Goal: Task Accomplishment & Management: Use online tool/utility

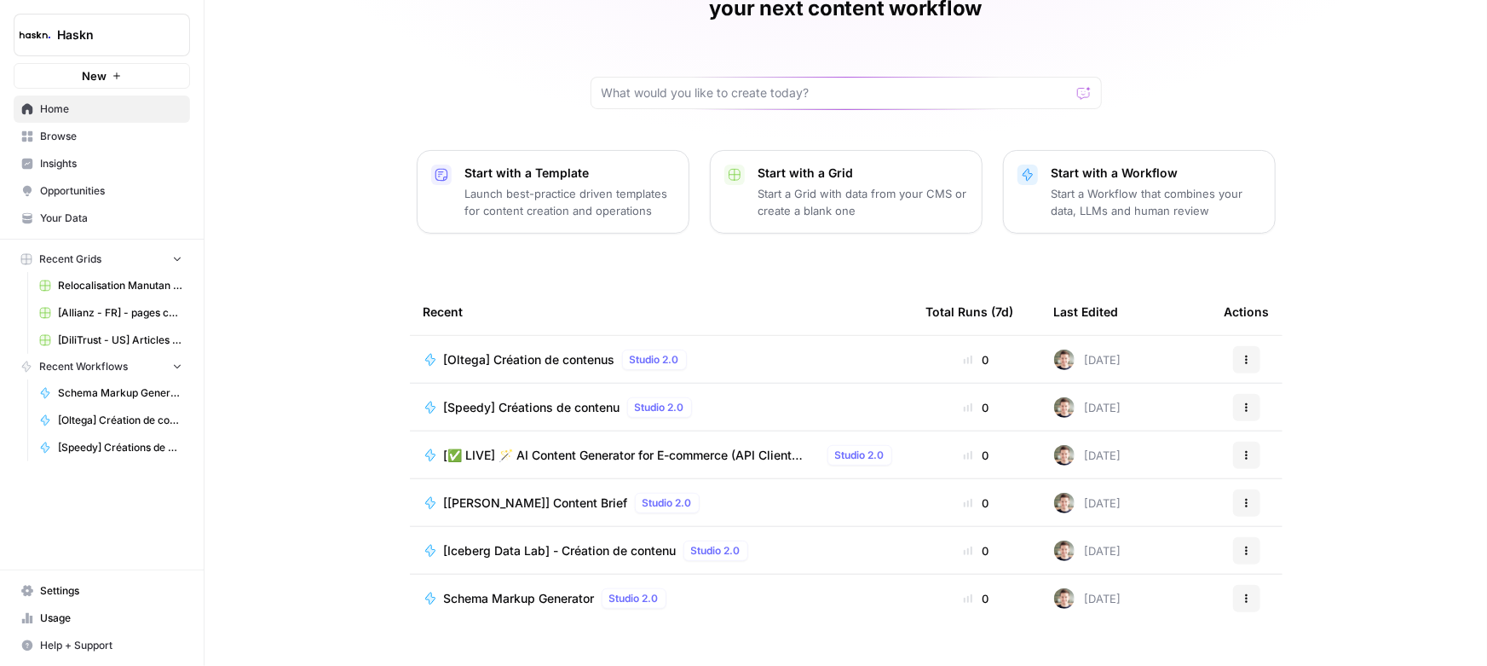
scroll to position [118, 0]
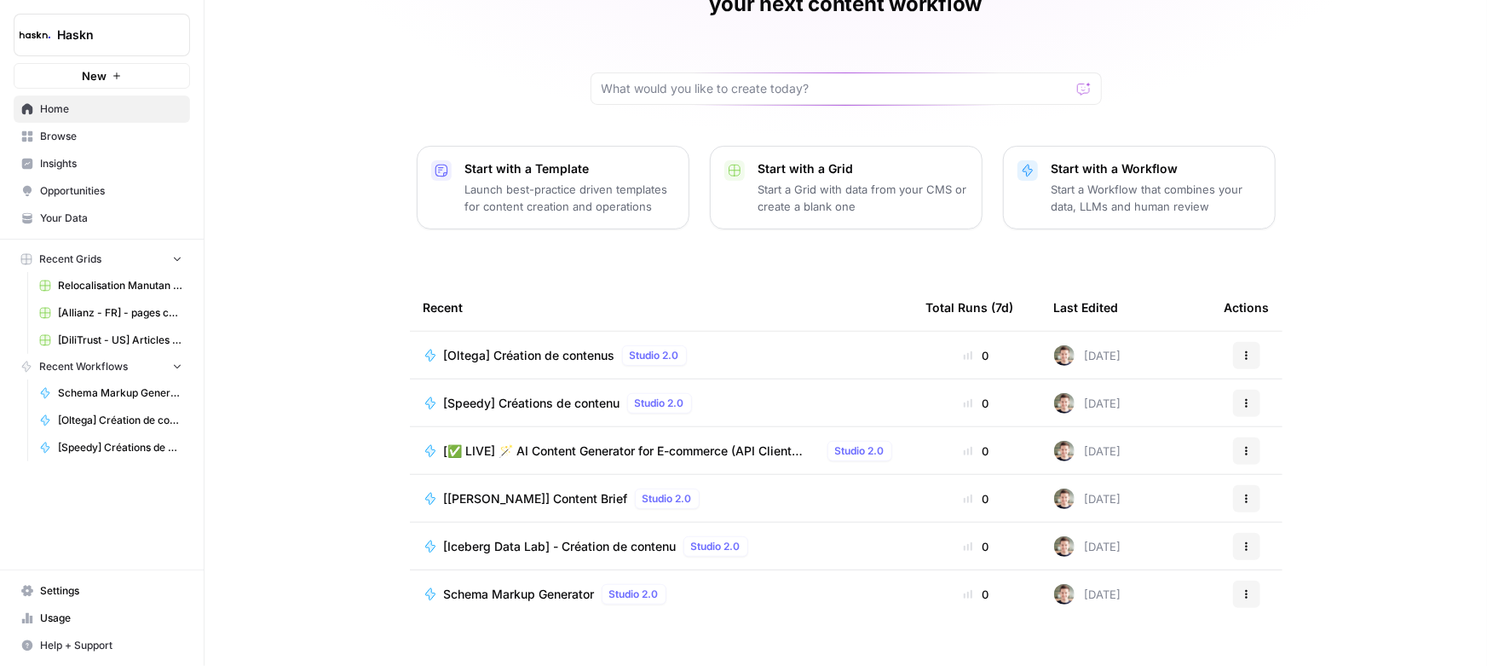
click at [79, 140] on span "Browse" at bounding box center [111, 136] width 142 height 15
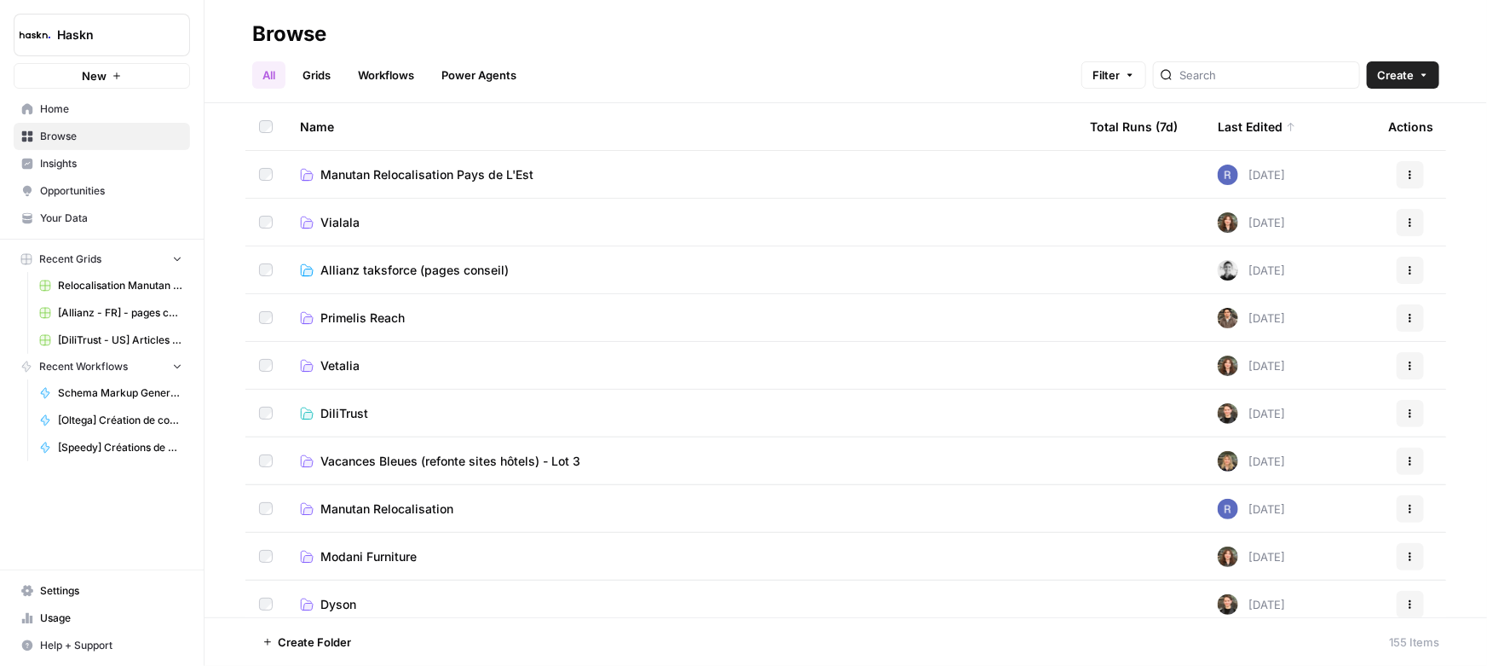
scroll to position [309, 0]
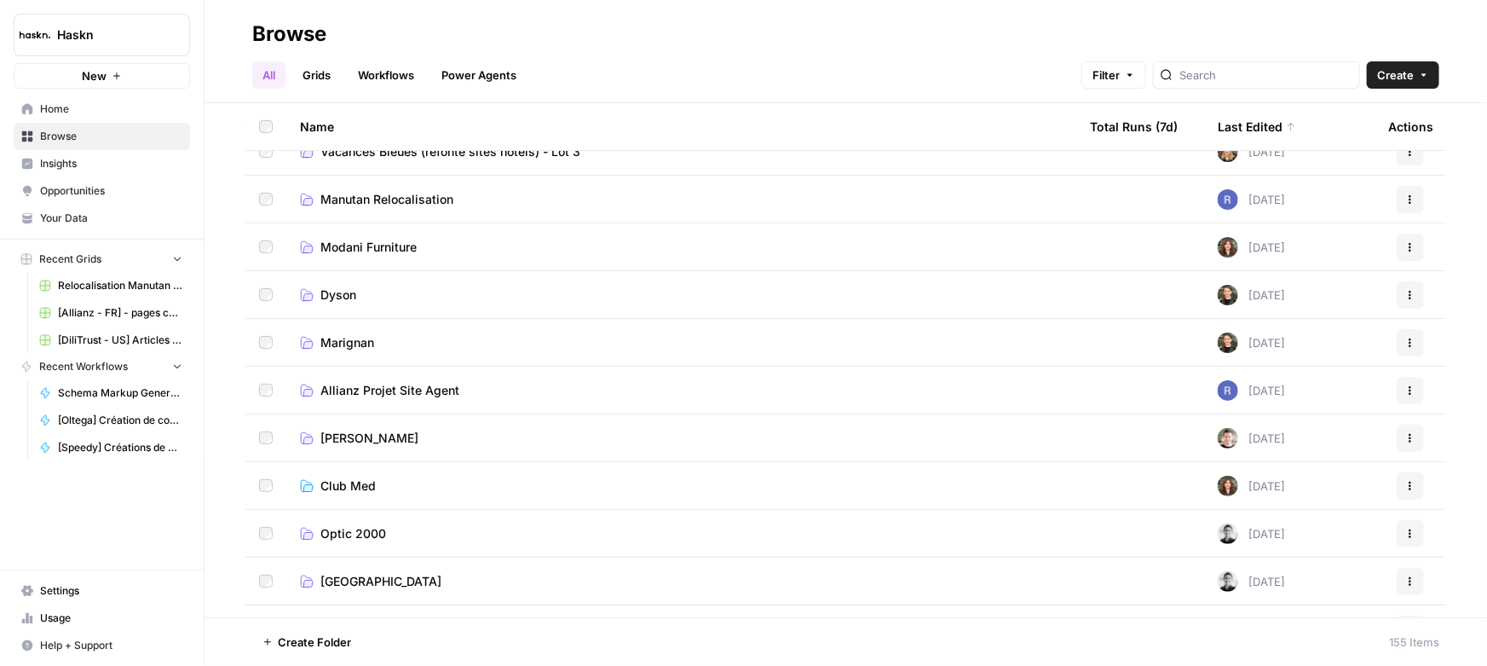
click at [358, 441] on span "[PERSON_NAME]" at bounding box center [369, 438] width 98 height 17
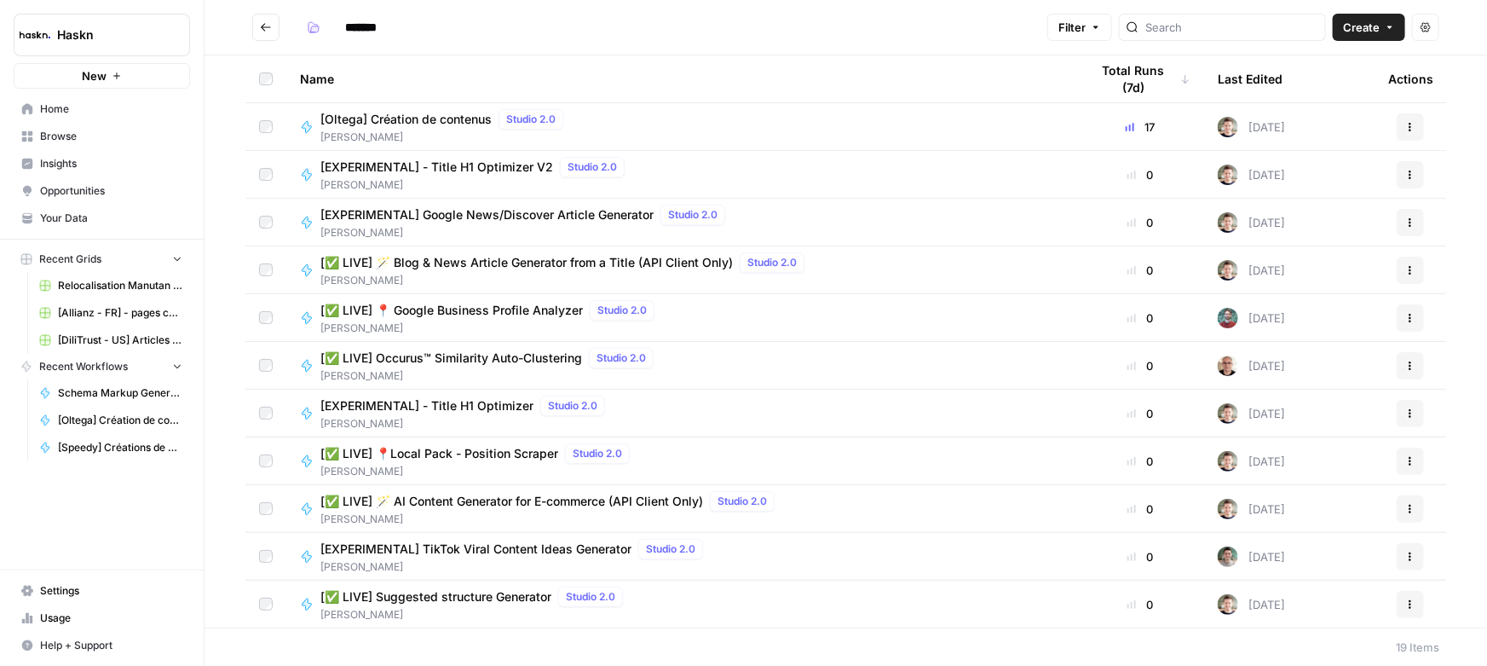
click at [426, 131] on span "[PERSON_NAME]" at bounding box center [445, 137] width 250 height 15
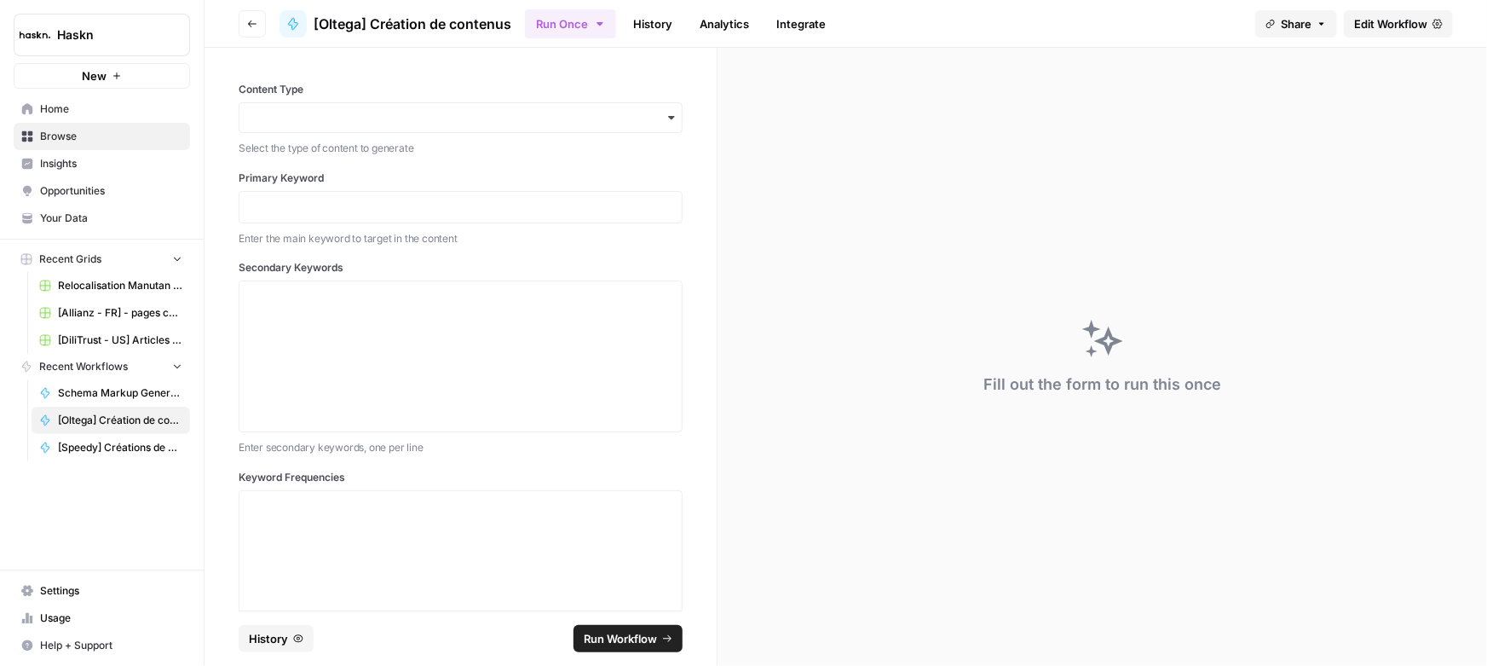
click at [1360, 28] on span "Edit Workflow" at bounding box center [1390, 23] width 73 height 17
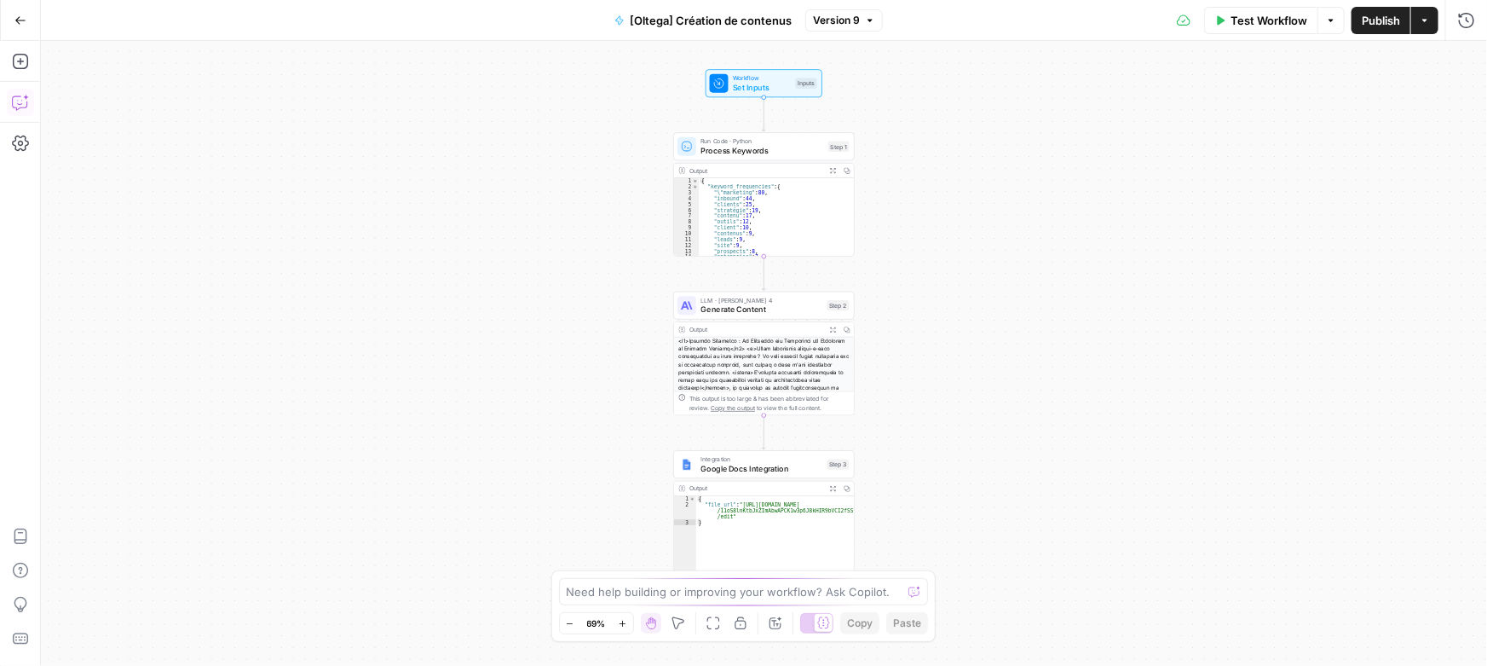
click at [18, 108] on icon "button" at bounding box center [19, 103] width 14 height 14
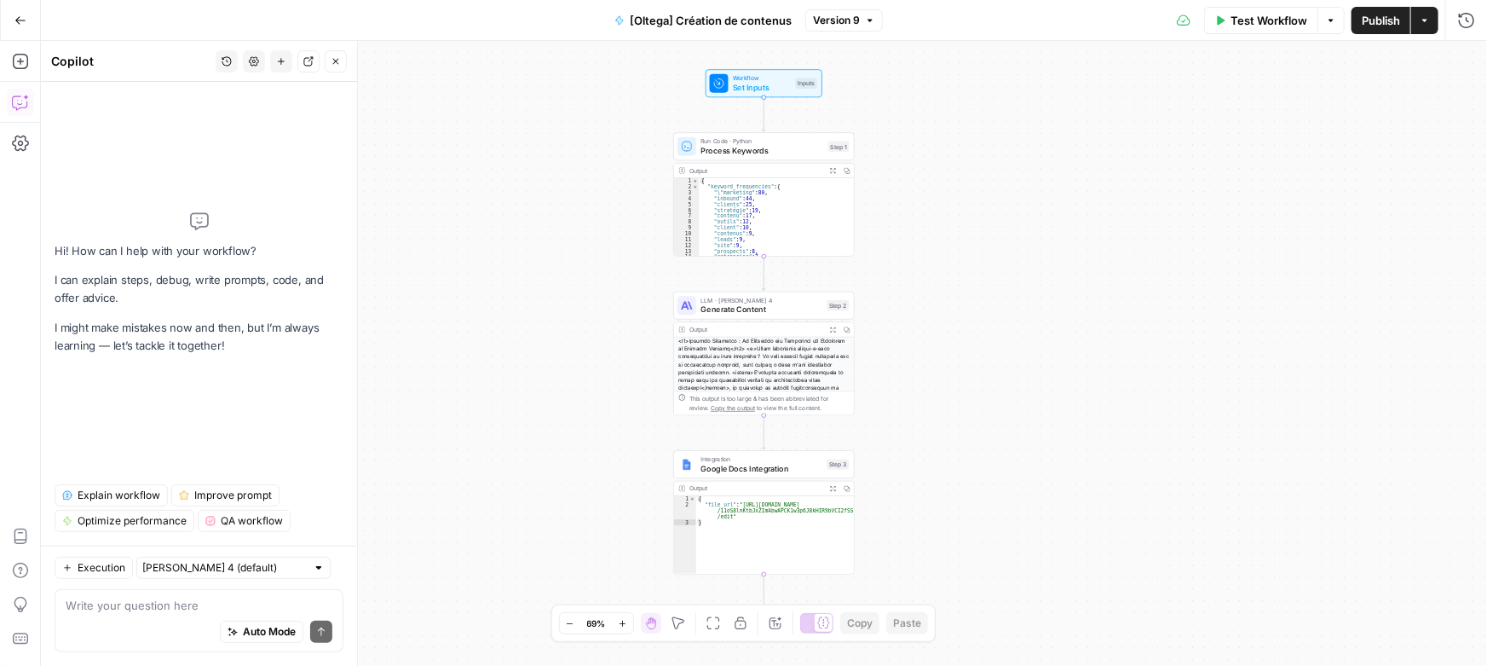
click at [170, 605] on textarea at bounding box center [199, 605] width 267 height 17
click at [159, 600] on textarea at bounding box center [199, 605] width 267 height 17
